Goal: Information Seeking & Learning: Learn about a topic

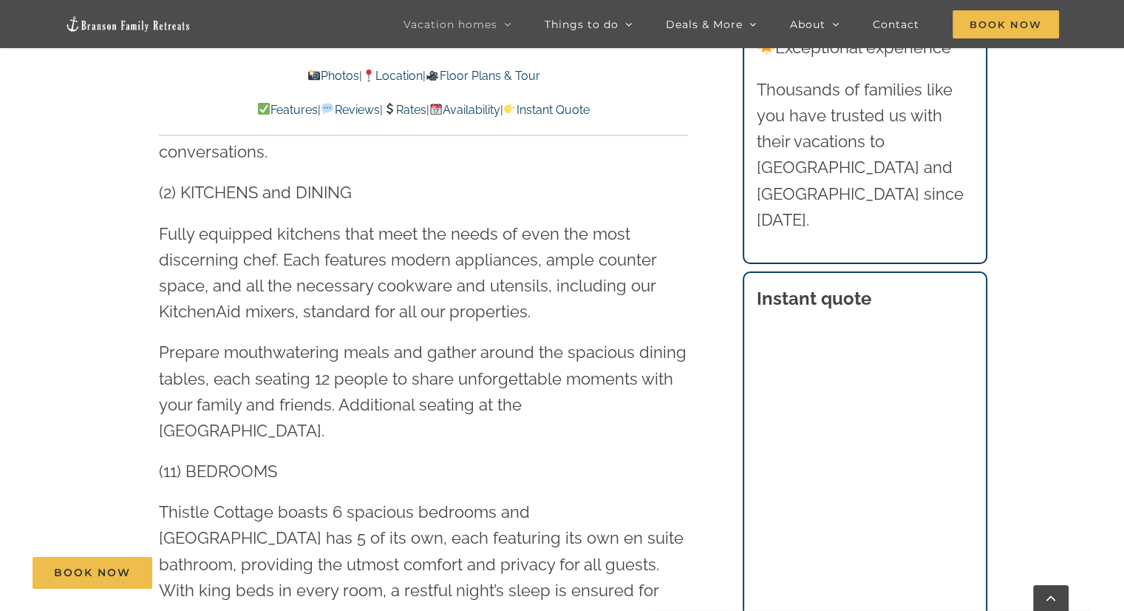
scroll to position [1922, 0]
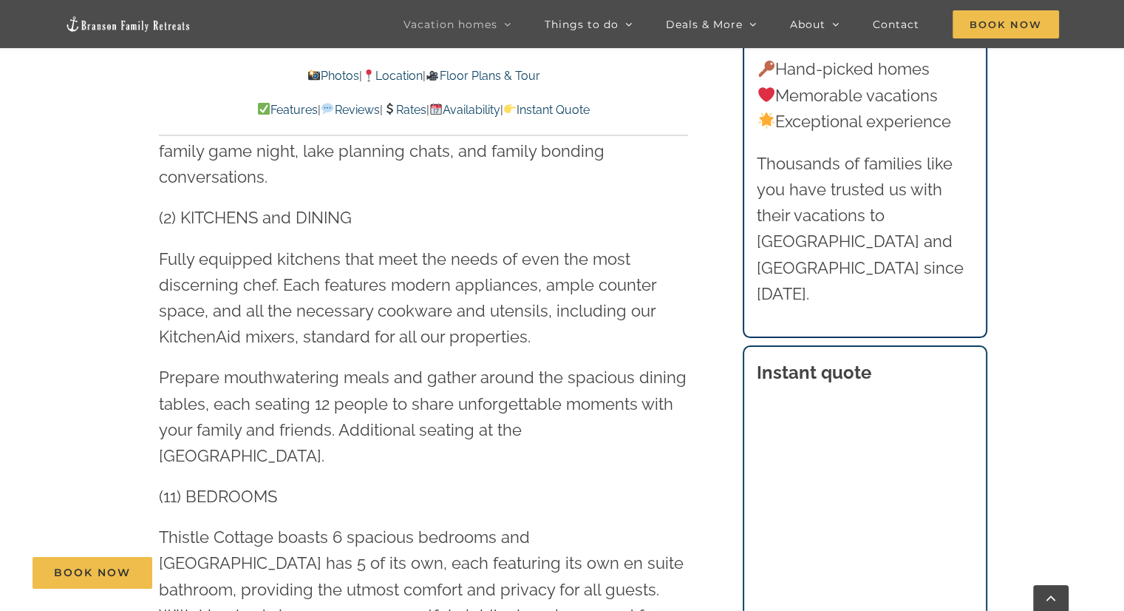
click at [405, 106] on link "Rates" at bounding box center [405, 110] width 44 height 14
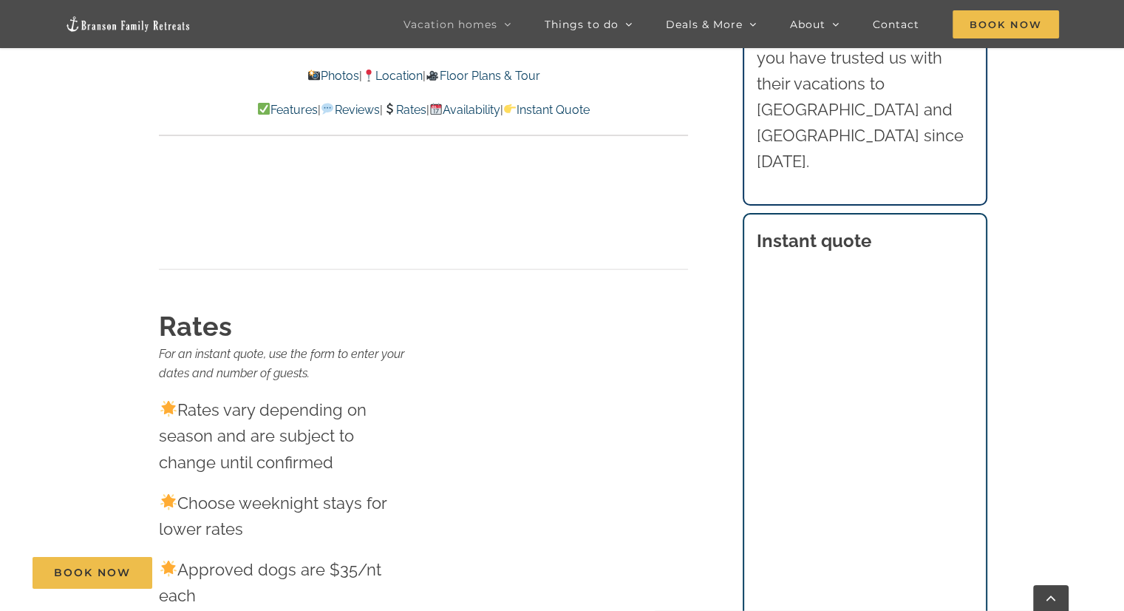
scroll to position [14400, 0]
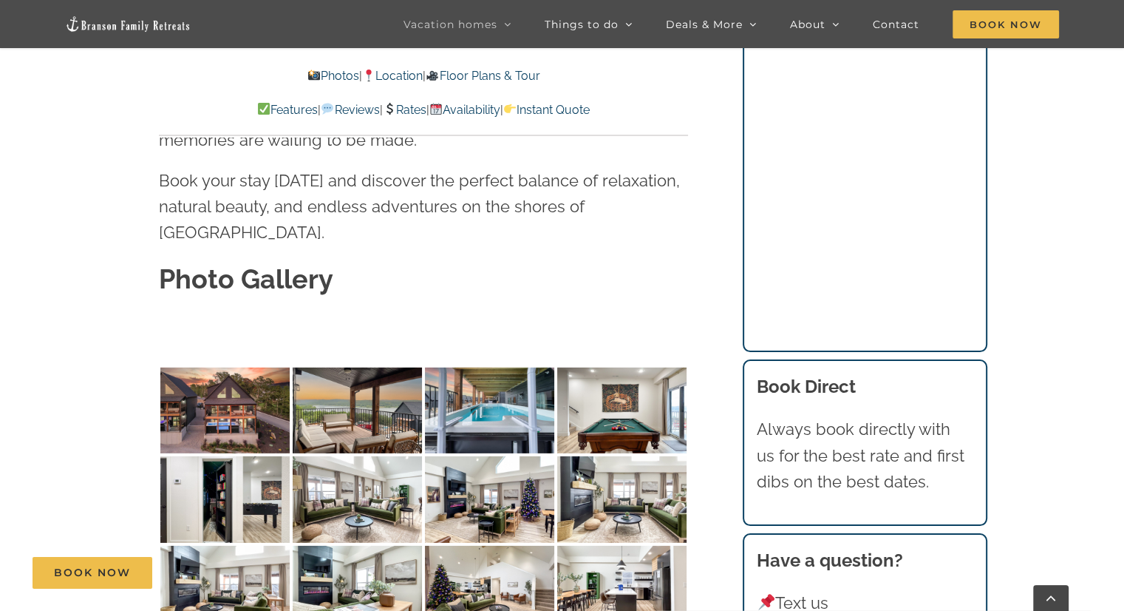
scroll to position [4435, 0]
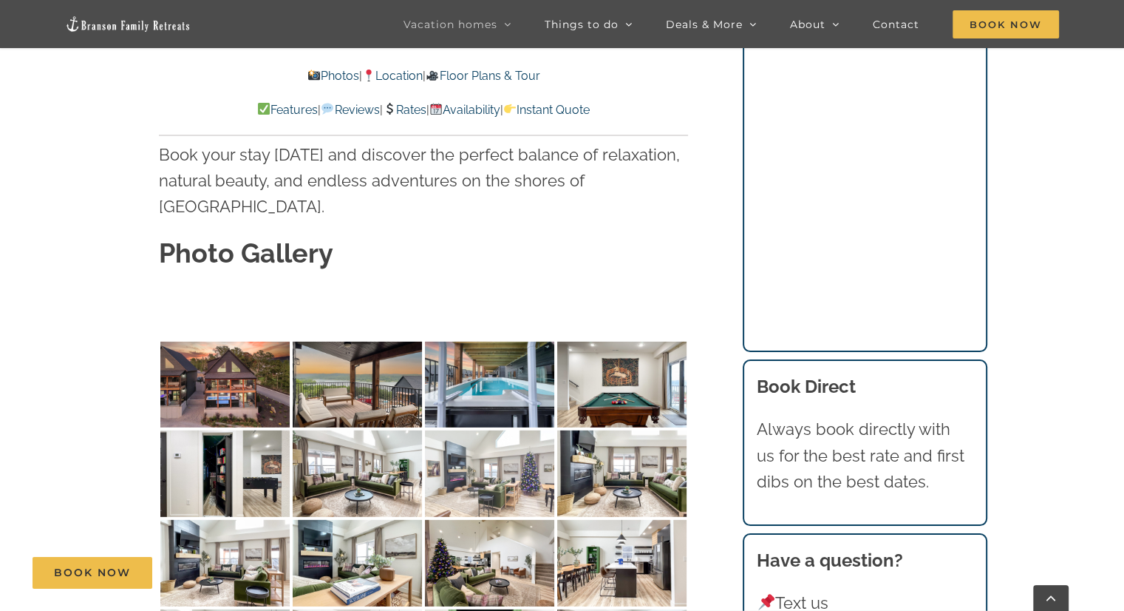
click at [458, 430] on img at bounding box center [489, 473] width 129 height 86
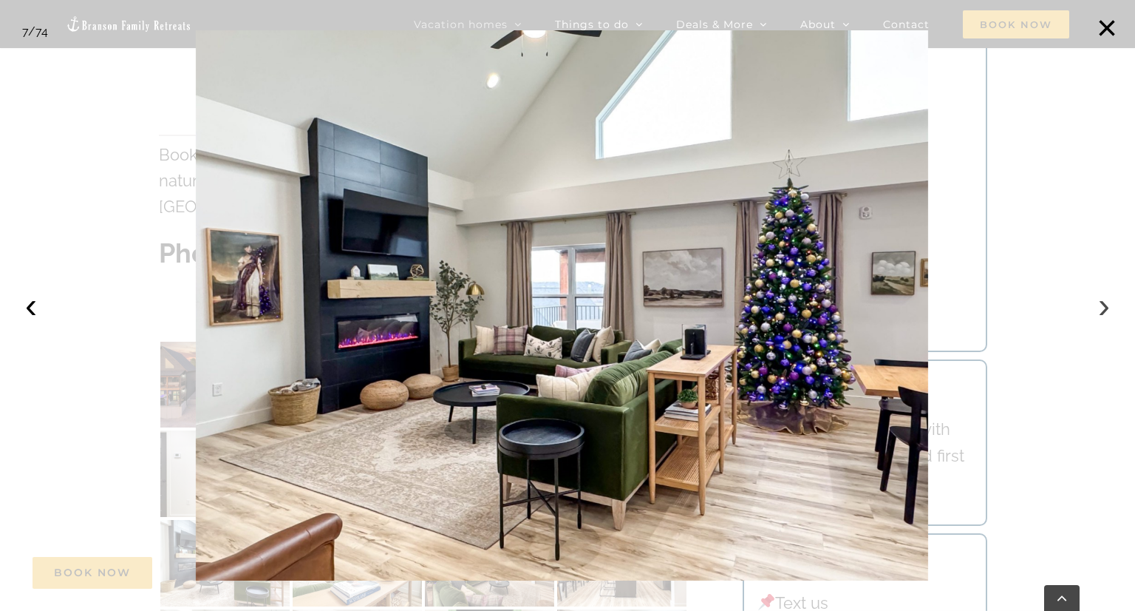
click at [1102, 302] on button "›" at bounding box center [1104, 305] width 33 height 33
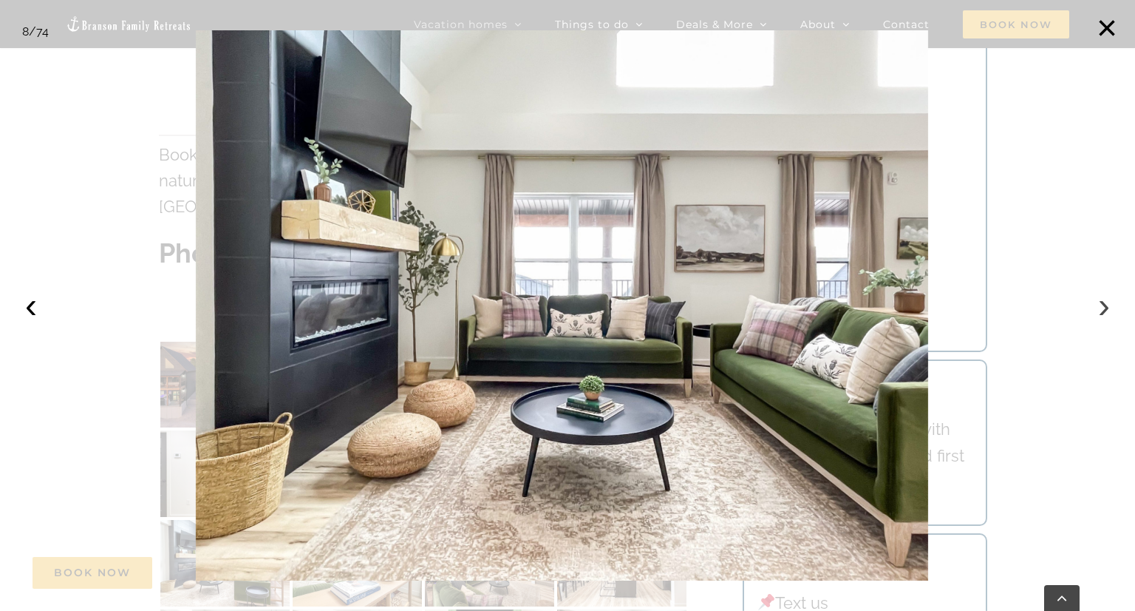
click at [1102, 302] on button "›" at bounding box center [1104, 305] width 33 height 33
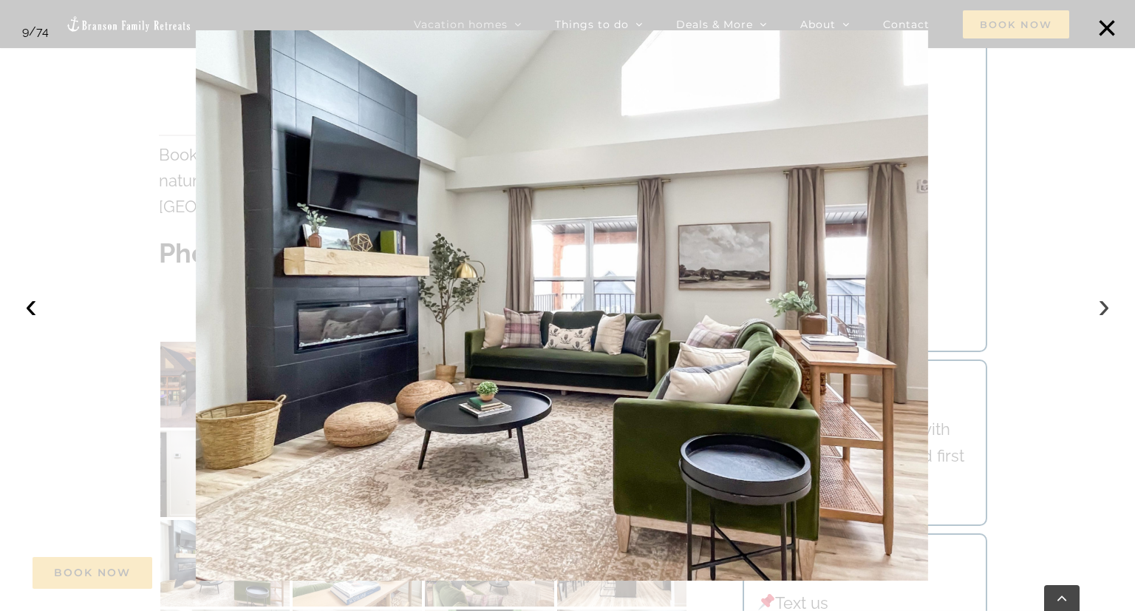
click at [1102, 302] on button "›" at bounding box center [1104, 305] width 33 height 33
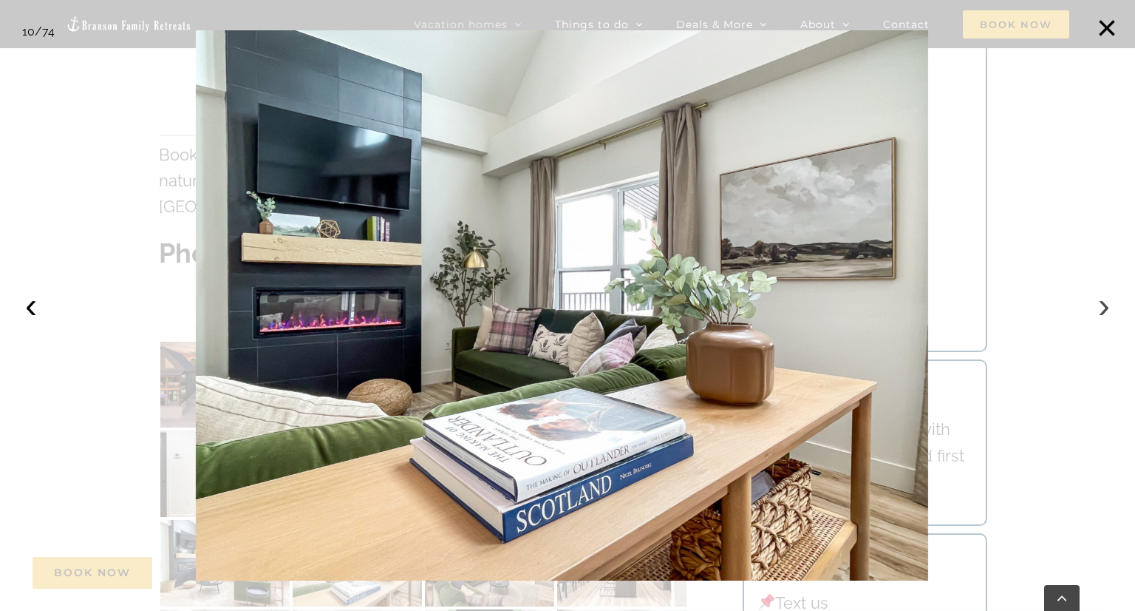
click at [1102, 302] on button "›" at bounding box center [1104, 305] width 33 height 33
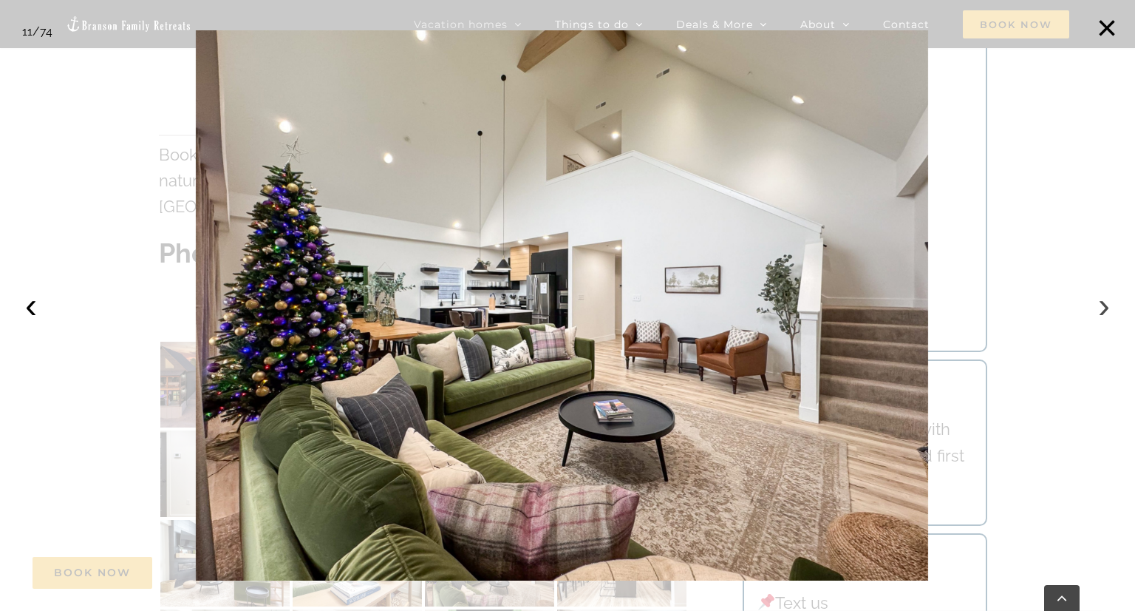
click at [1102, 302] on button "›" at bounding box center [1104, 305] width 33 height 33
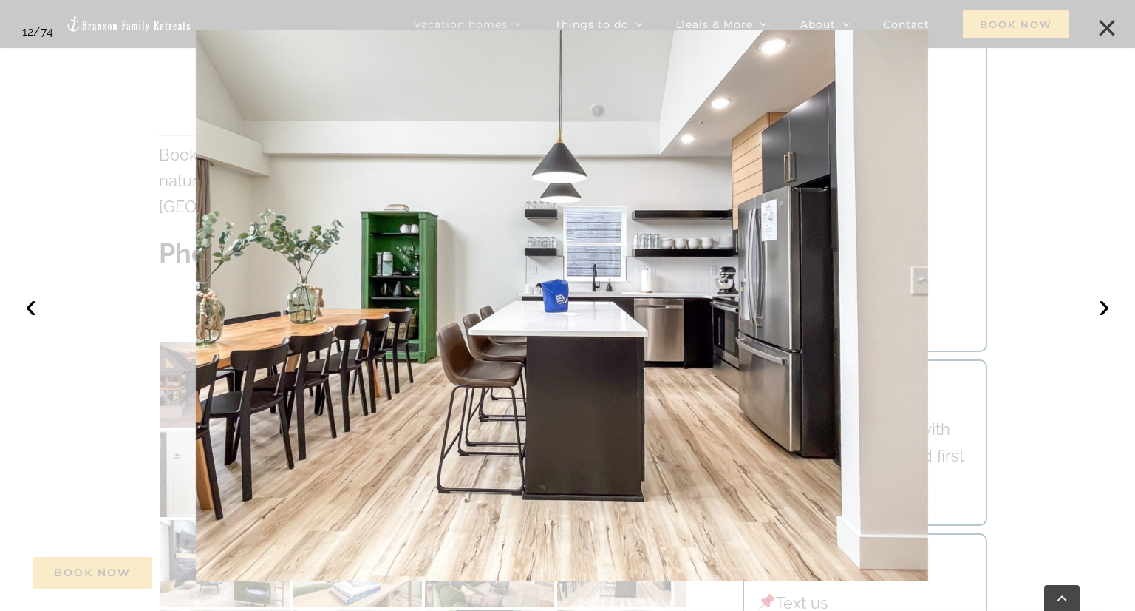
click at [1111, 24] on button "×" at bounding box center [1107, 28] width 33 height 33
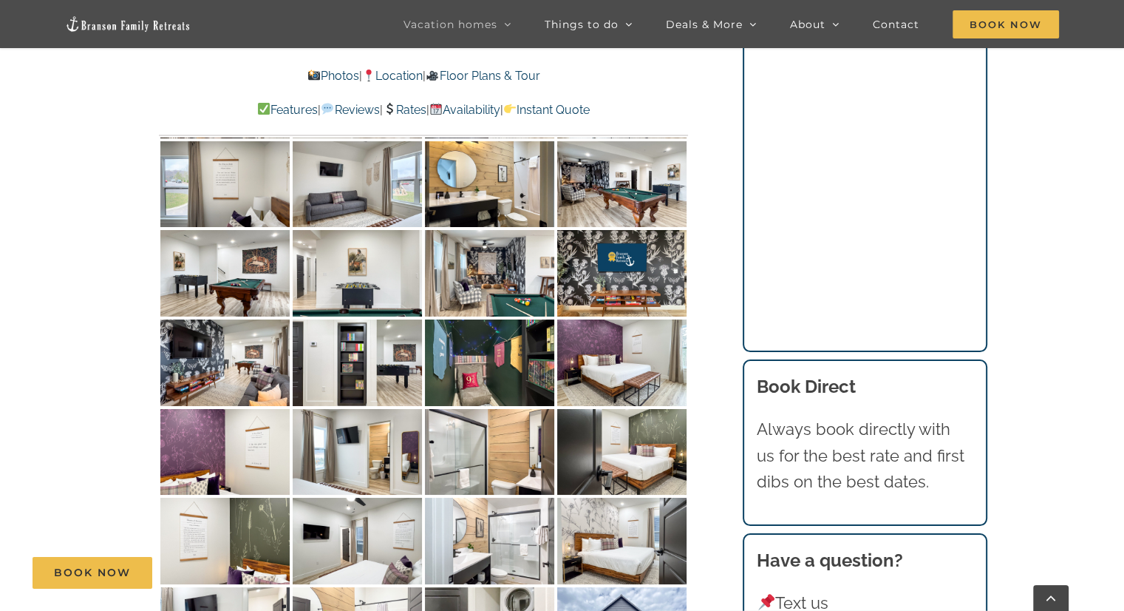
scroll to position [5617, 0]
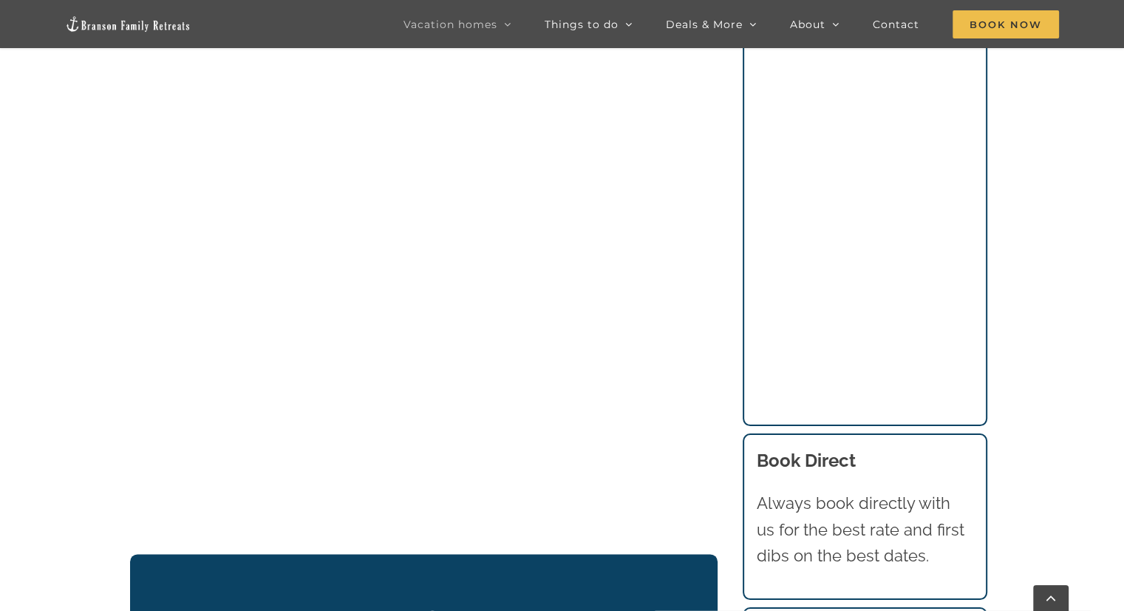
scroll to position [1626, 0]
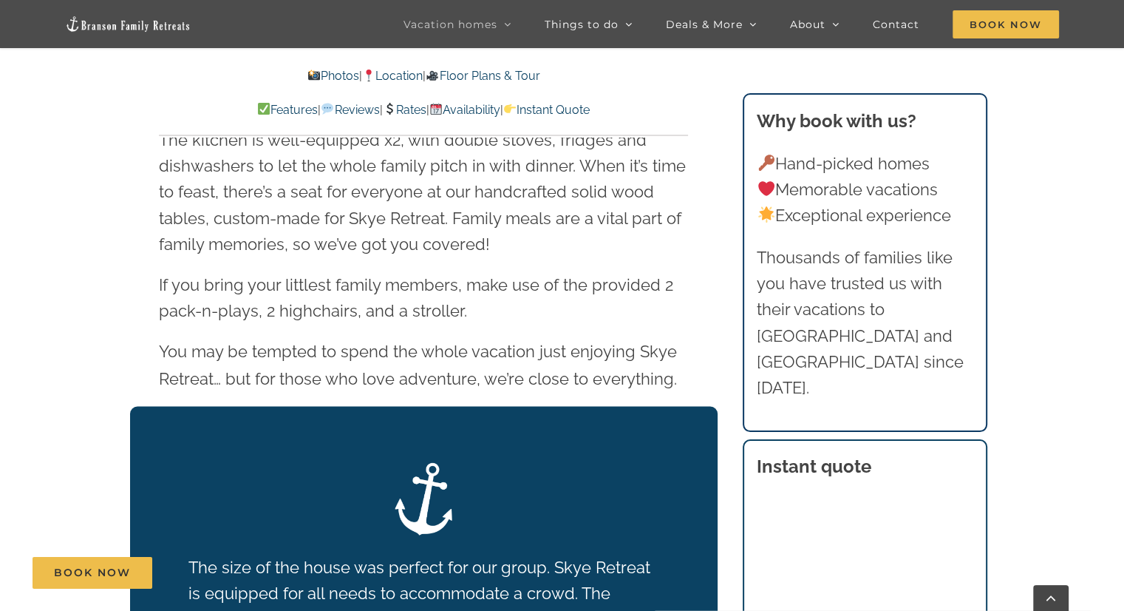
scroll to position [2217, 0]
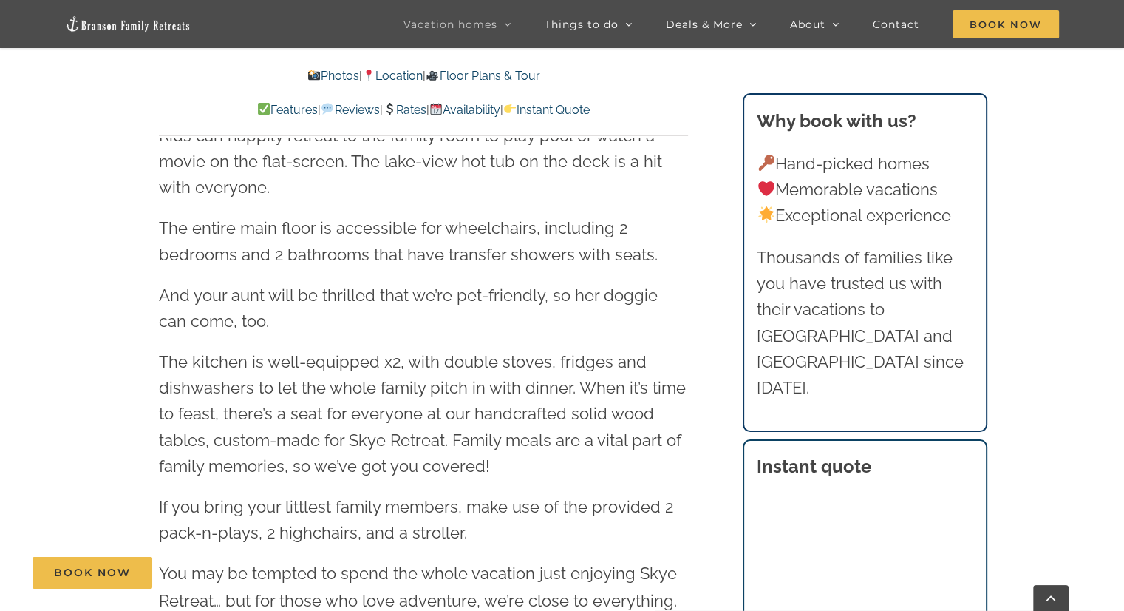
click at [491, 71] on link "Floor Plans & Tour" at bounding box center [483, 76] width 114 height 14
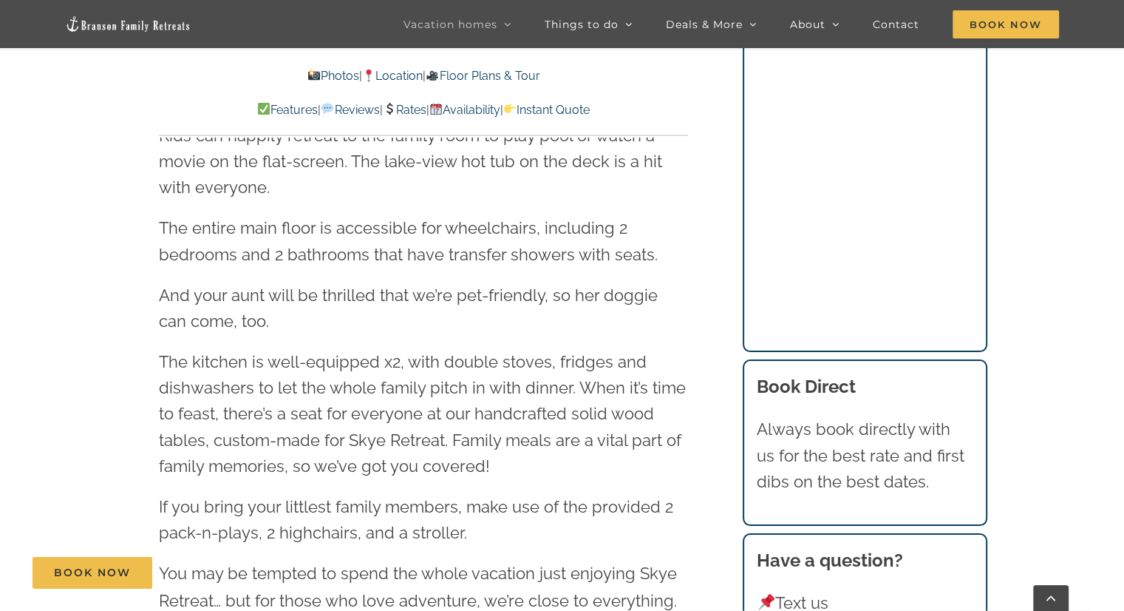
scroll to position [5147, 0]
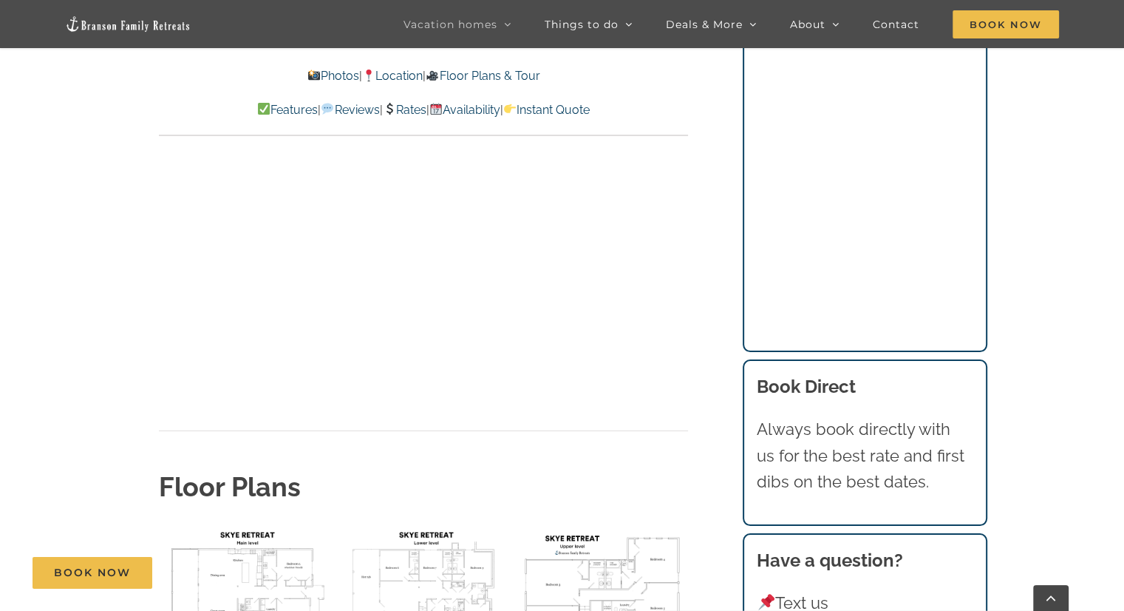
click at [258, 523] on img "floor plan Skye main level" at bounding box center [244, 587] width 171 height 129
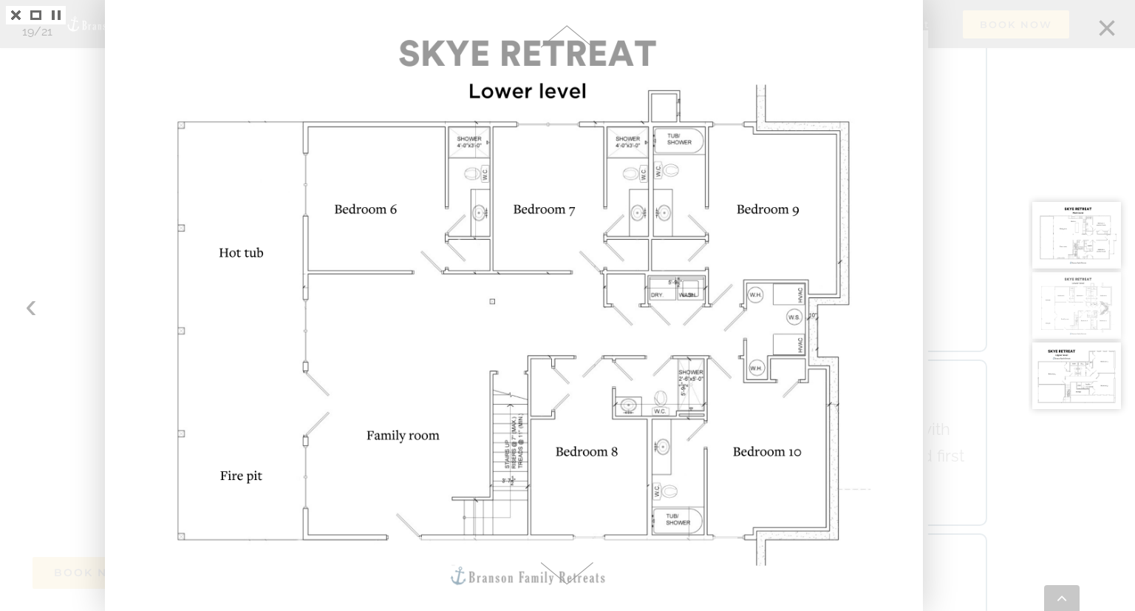
click at [33, 307] on div at bounding box center [567, 305] width 1135 height 611
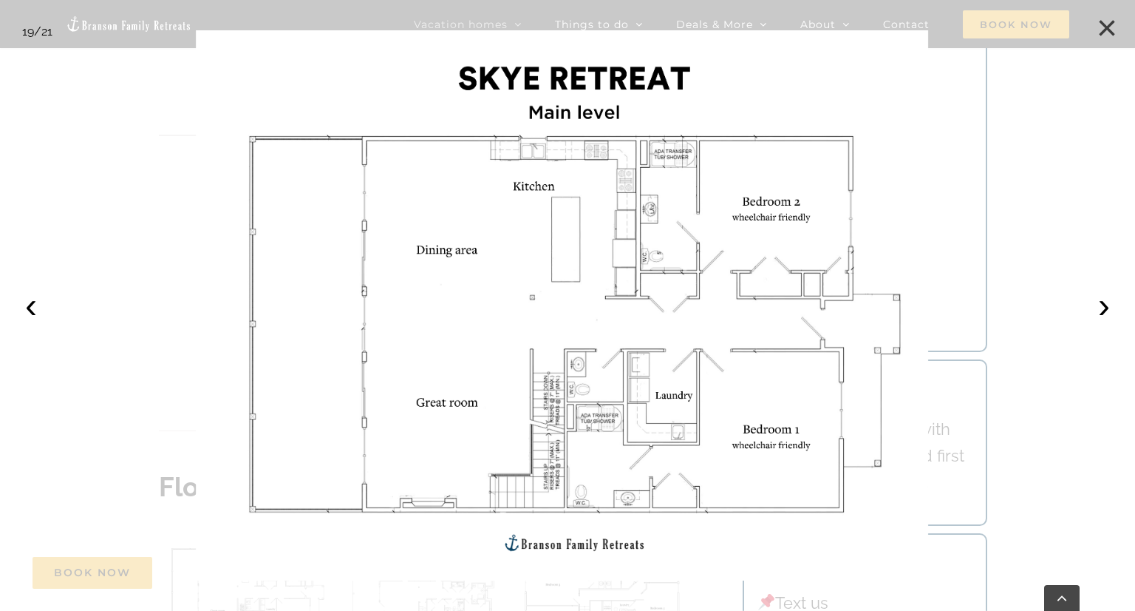
click at [1108, 18] on button "×" at bounding box center [1107, 28] width 33 height 33
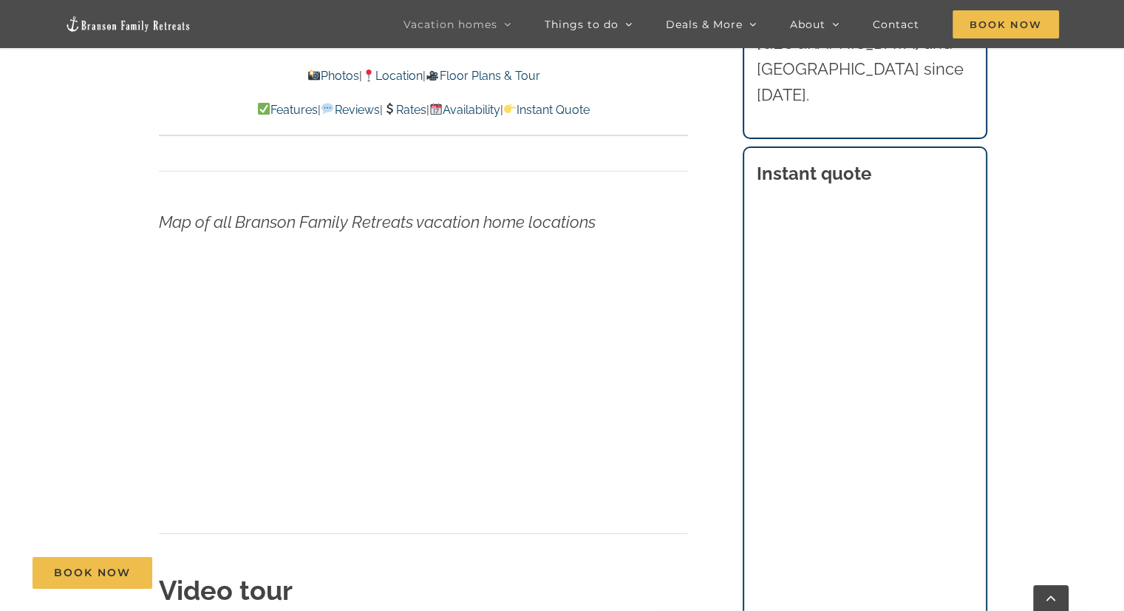
scroll to position [4629, 0]
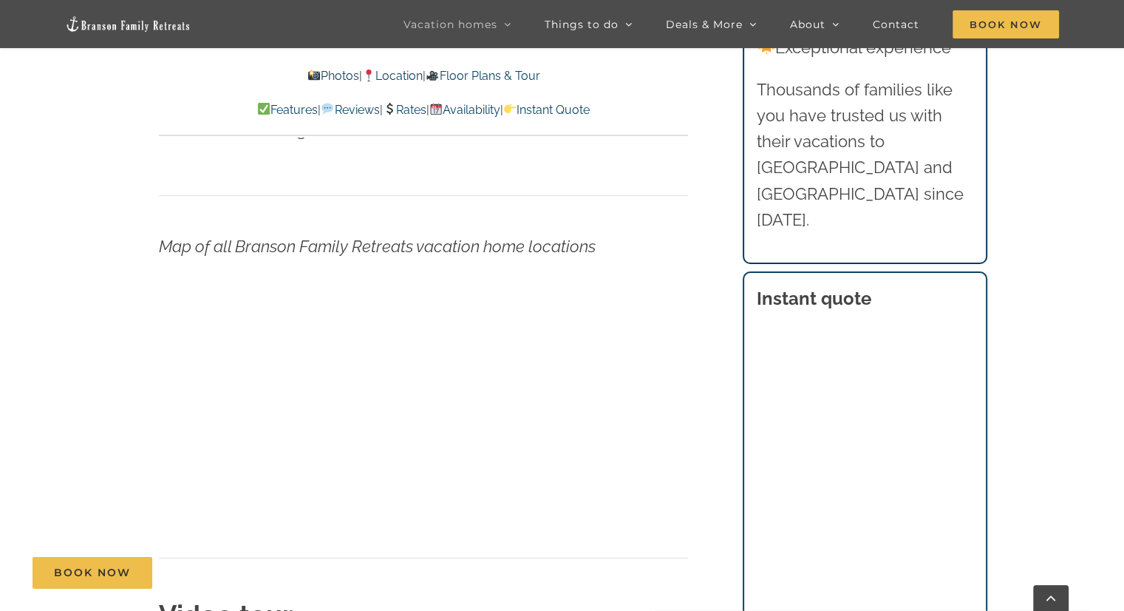
click at [257, 110] on link "Features" at bounding box center [287, 110] width 61 height 14
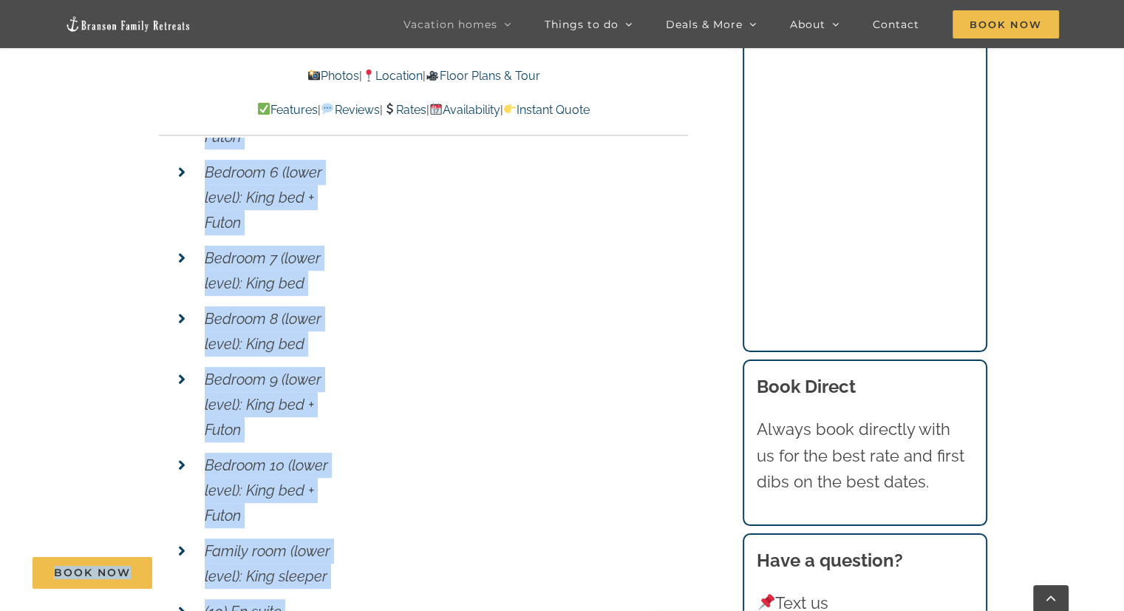
scroll to position [6385, 0]
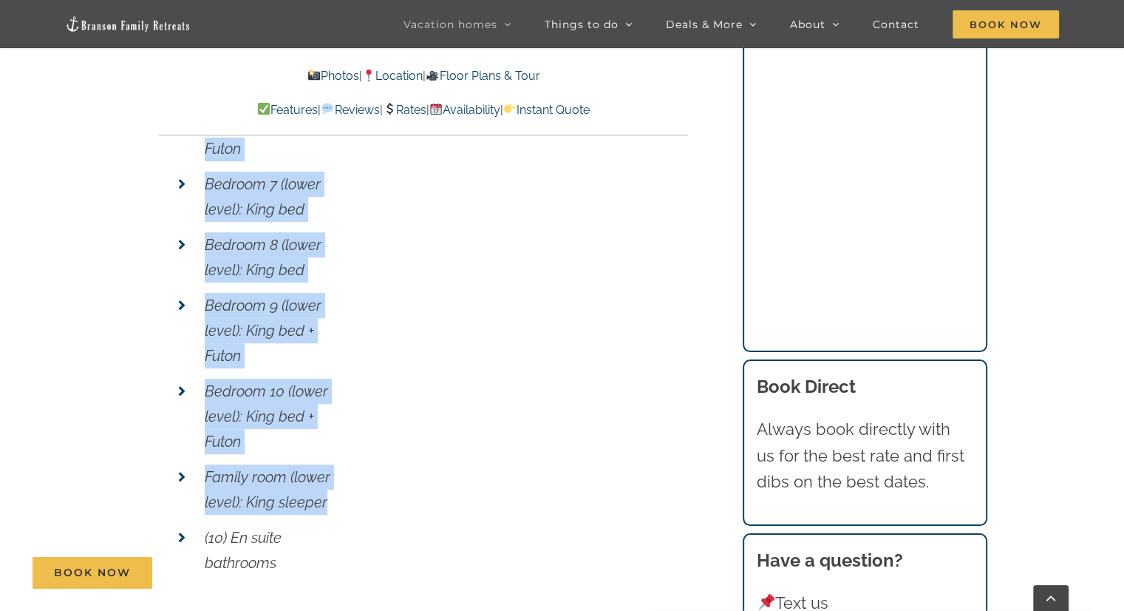
drag, startPoint x: 207, startPoint y: 228, endPoint x: 333, endPoint y: 404, distance: 216.6
click at [333, 404] on ul "Sleeps (32) (10) Bedrooms Bedroom 1 (main level, accessible): King bed + Queen …" at bounding box center [260, 70] width 183 height 1019
copy ul "Bedroom 1 (main level, accessible): King bed + Queen sleeper Bedroom 2 (main le…"
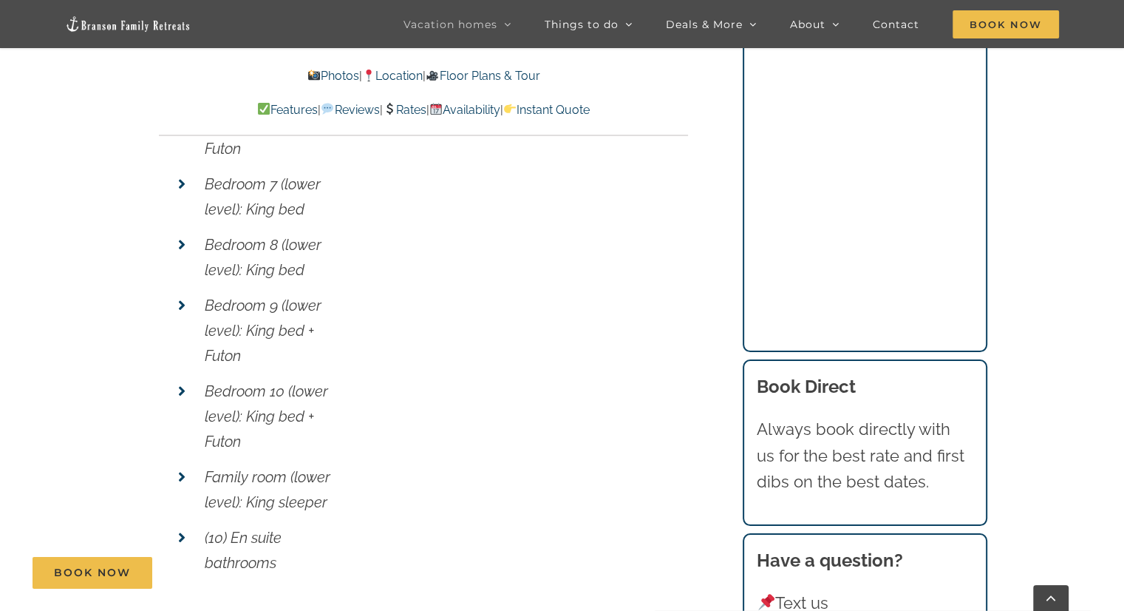
click at [497, 213] on div "Features Sleeps (32) (10) Bedrooms Bedroom 1 (main level, accessible): King bed…" at bounding box center [423, 437] width 529 height 2048
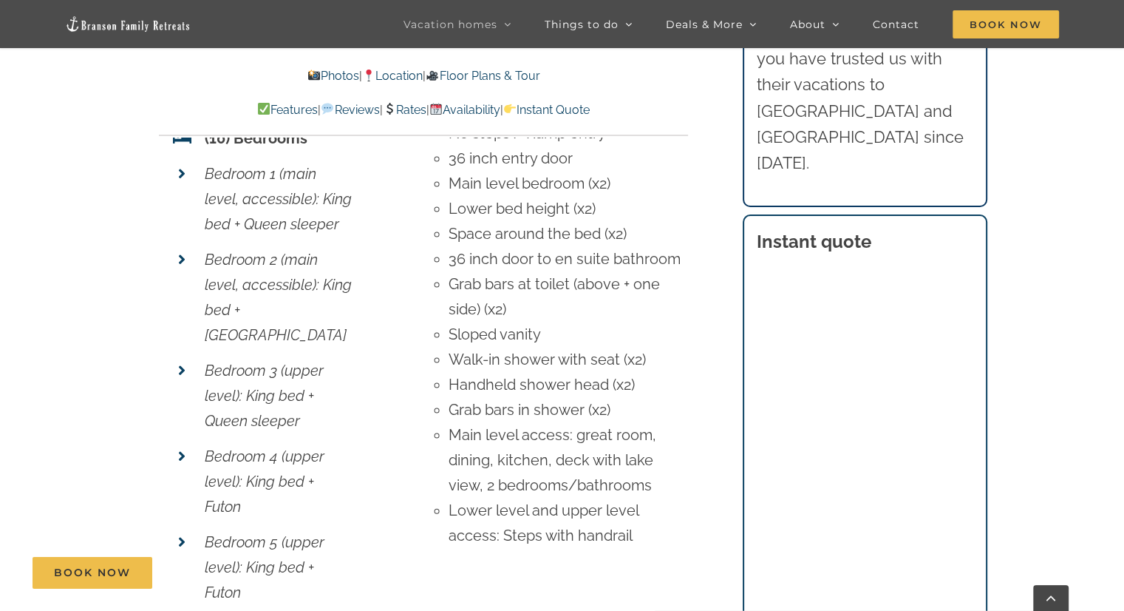
scroll to position [5942, 0]
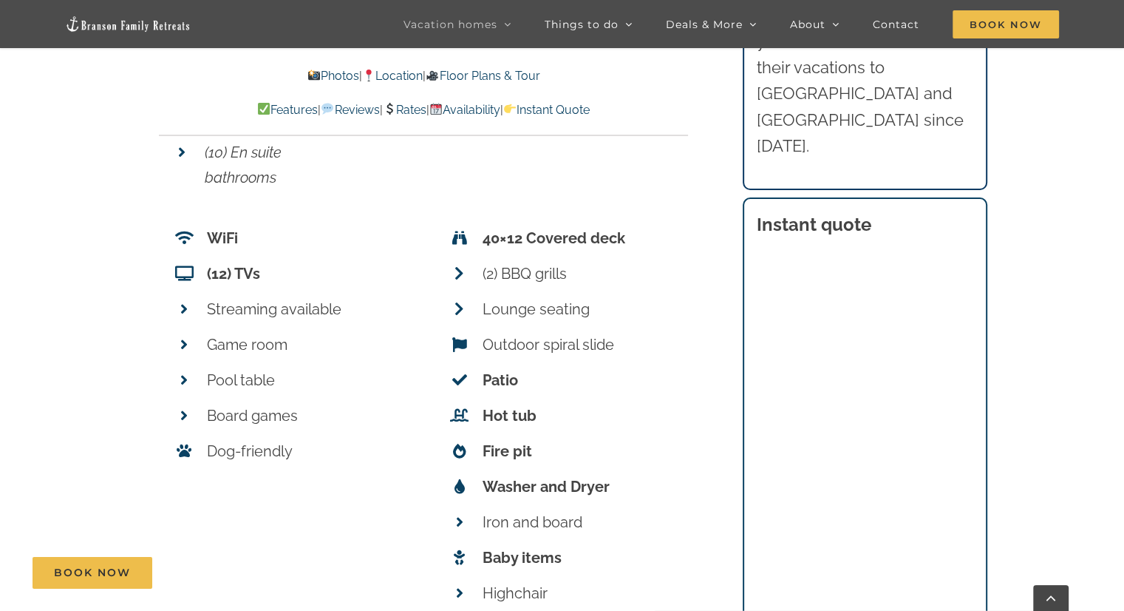
scroll to position [6681, 0]
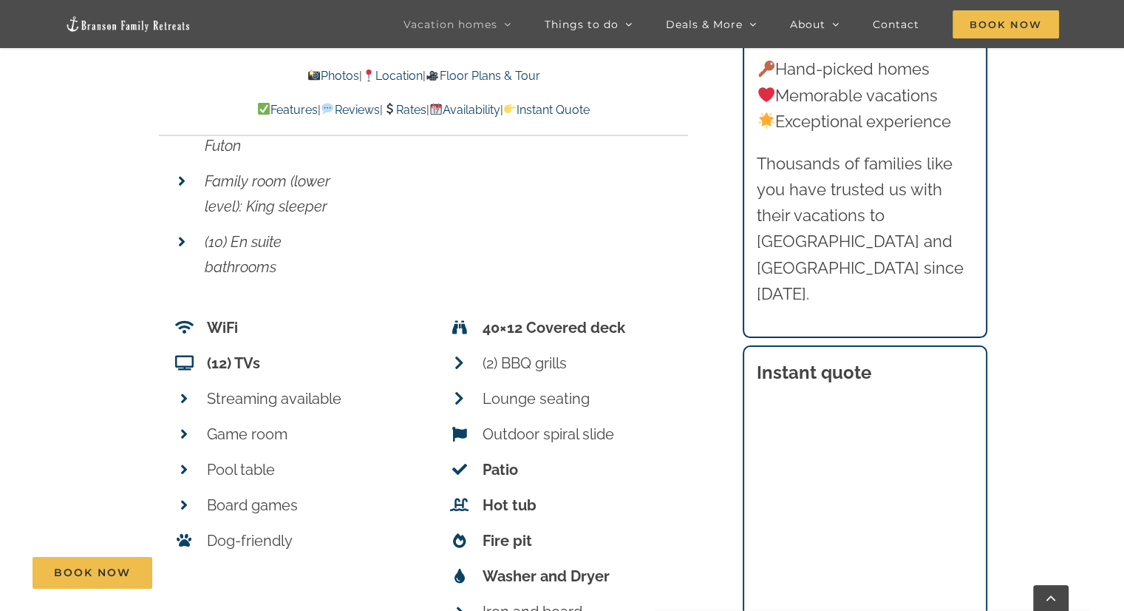
click at [501, 77] on link "Floor Plans & Tour" at bounding box center [483, 76] width 114 height 14
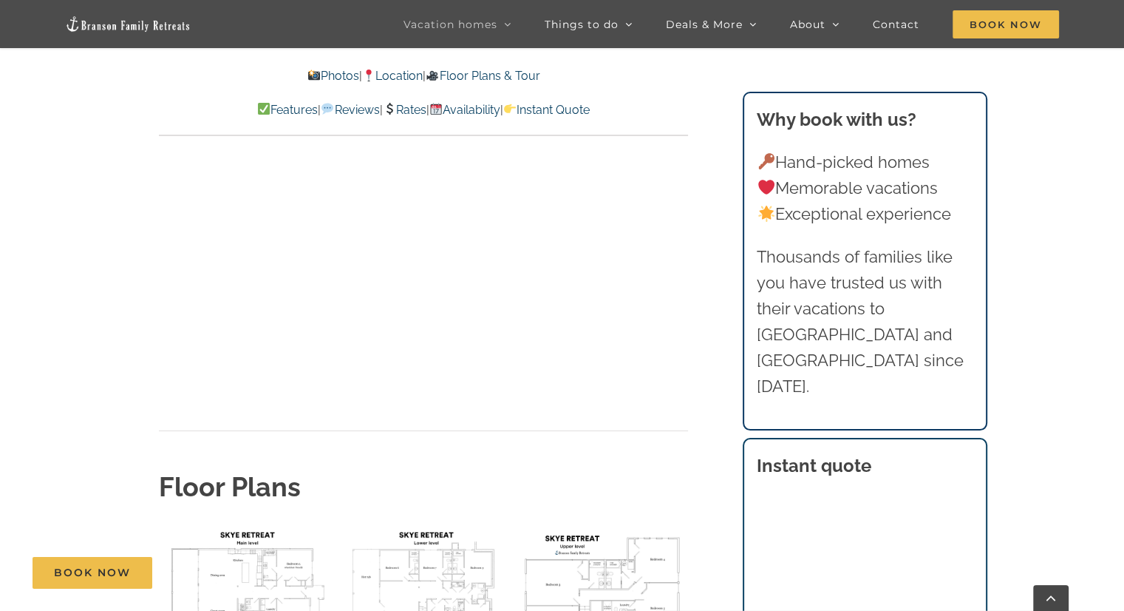
scroll to position [5220, 0]
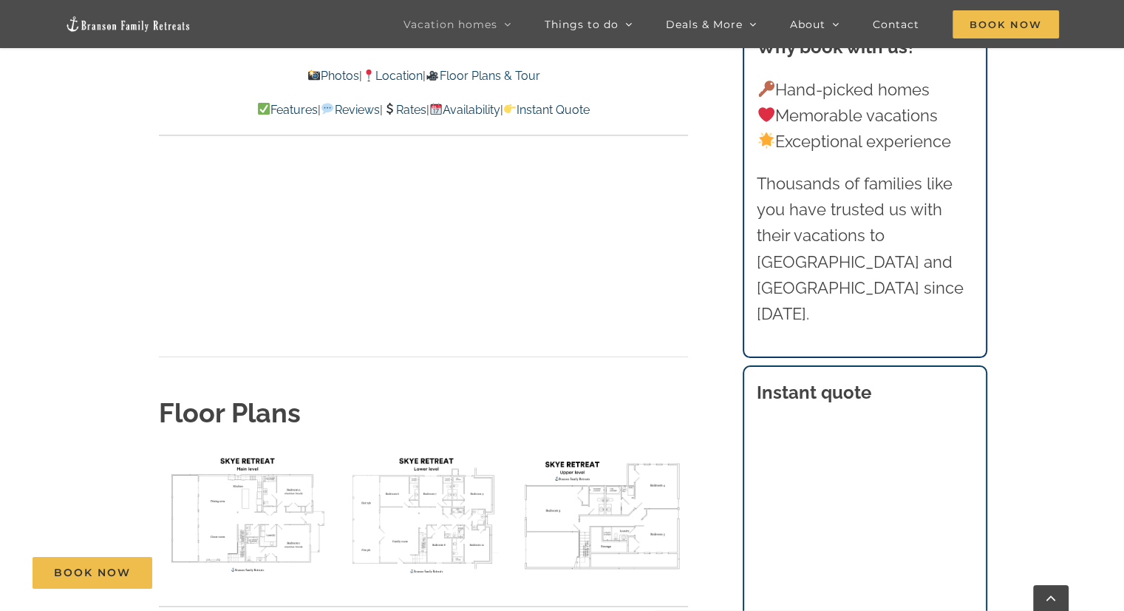
click at [202, 361] on div "Video tour Floor Plans" at bounding box center [423, 291] width 529 height 574
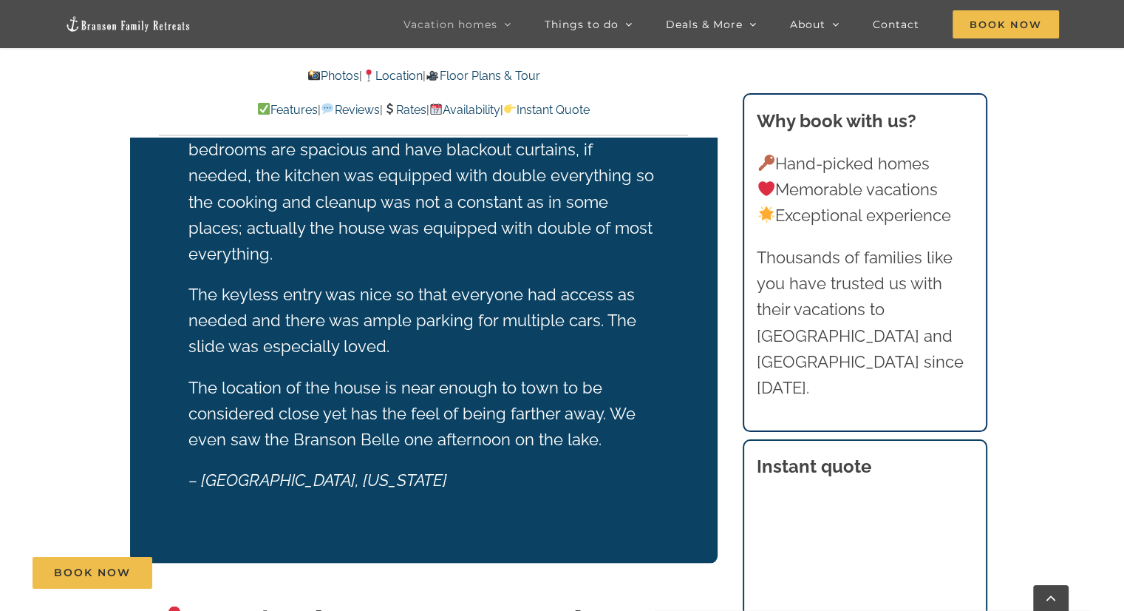
scroll to position [2829, 0]
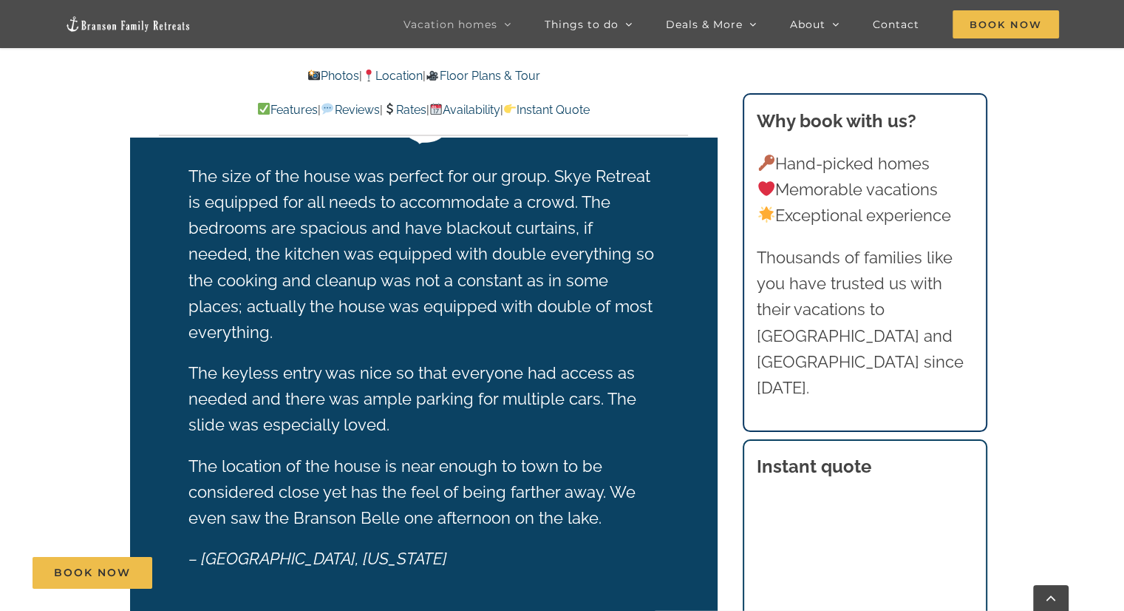
click at [483, 110] on link "Availability" at bounding box center [464, 110] width 71 height 14
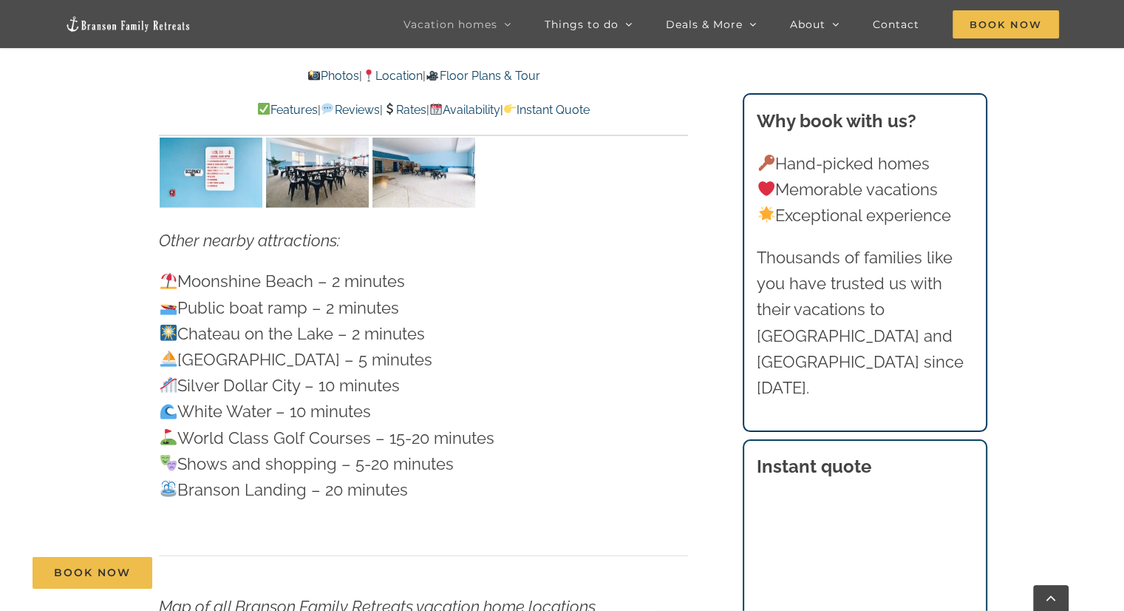
scroll to position [4198, 0]
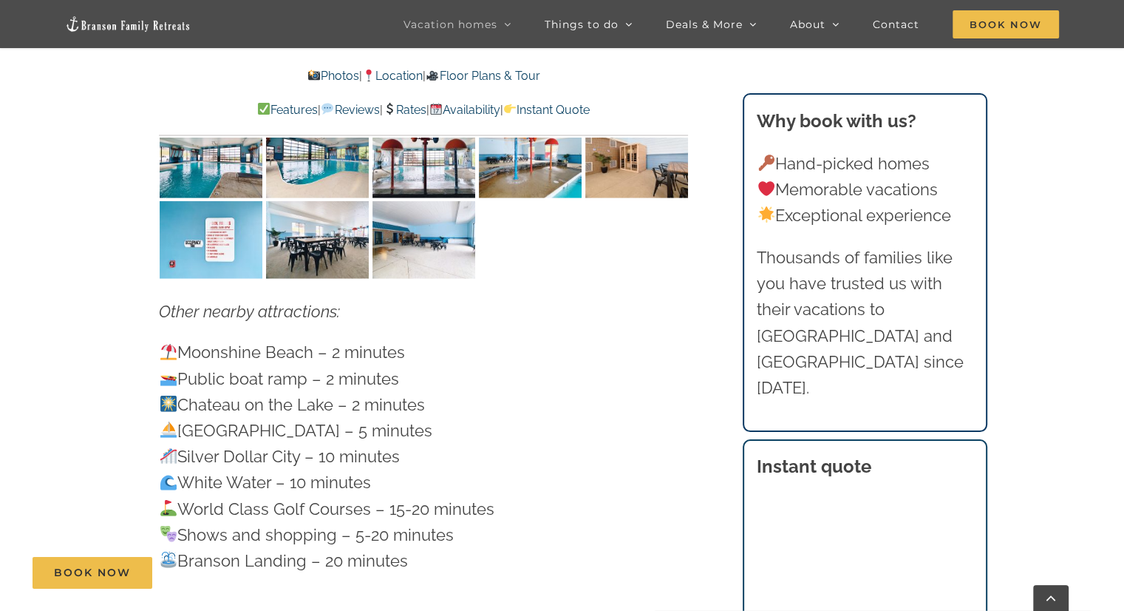
drag, startPoint x: 139, startPoint y: 267, endPoint x: 427, endPoint y: 502, distance: 371.9
copy p "Moonshine Beach – 2 minutes Public boat ramp – 2 minutes Chateau on the Lake – …"
